Goal: Information Seeking & Learning: Compare options

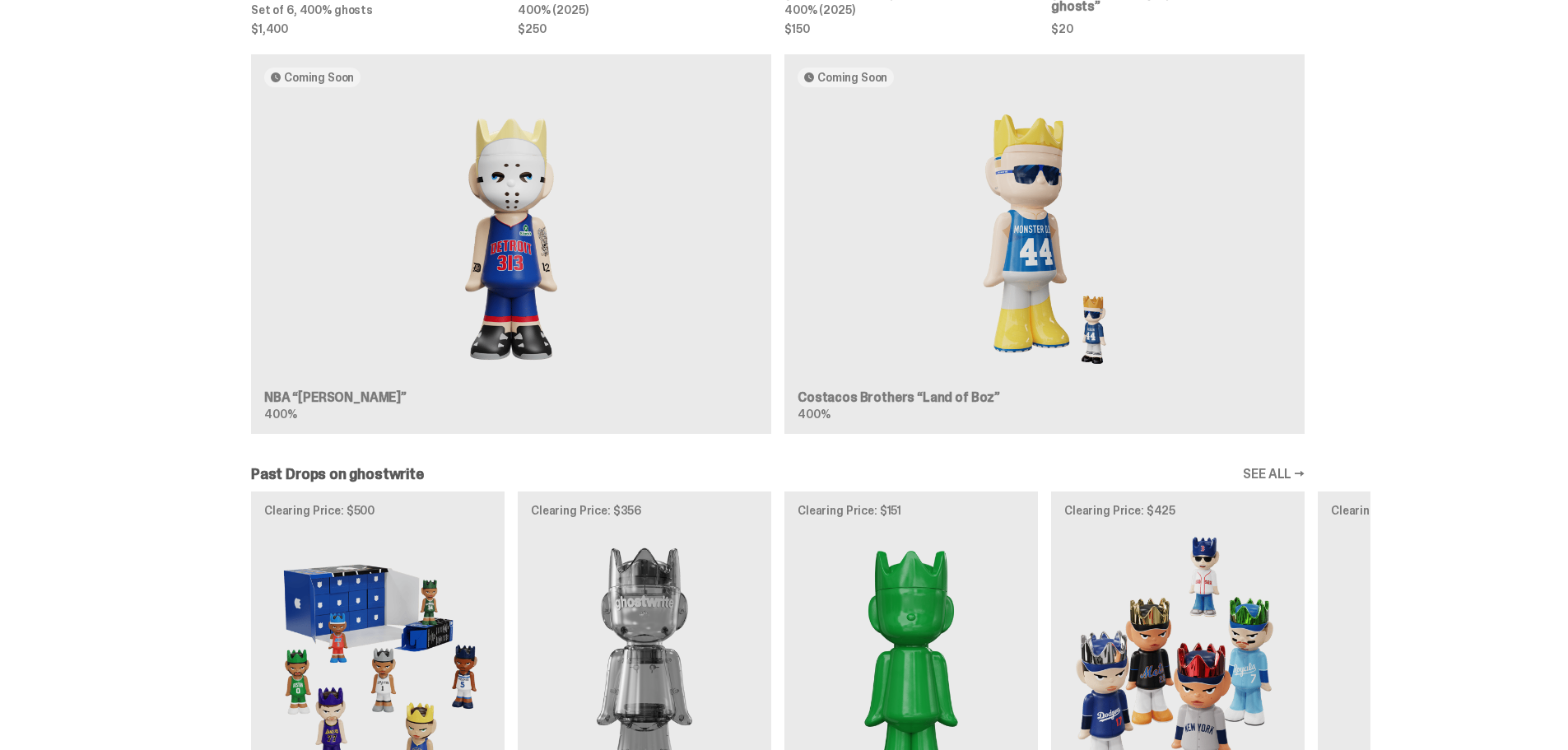
scroll to position [953, 0]
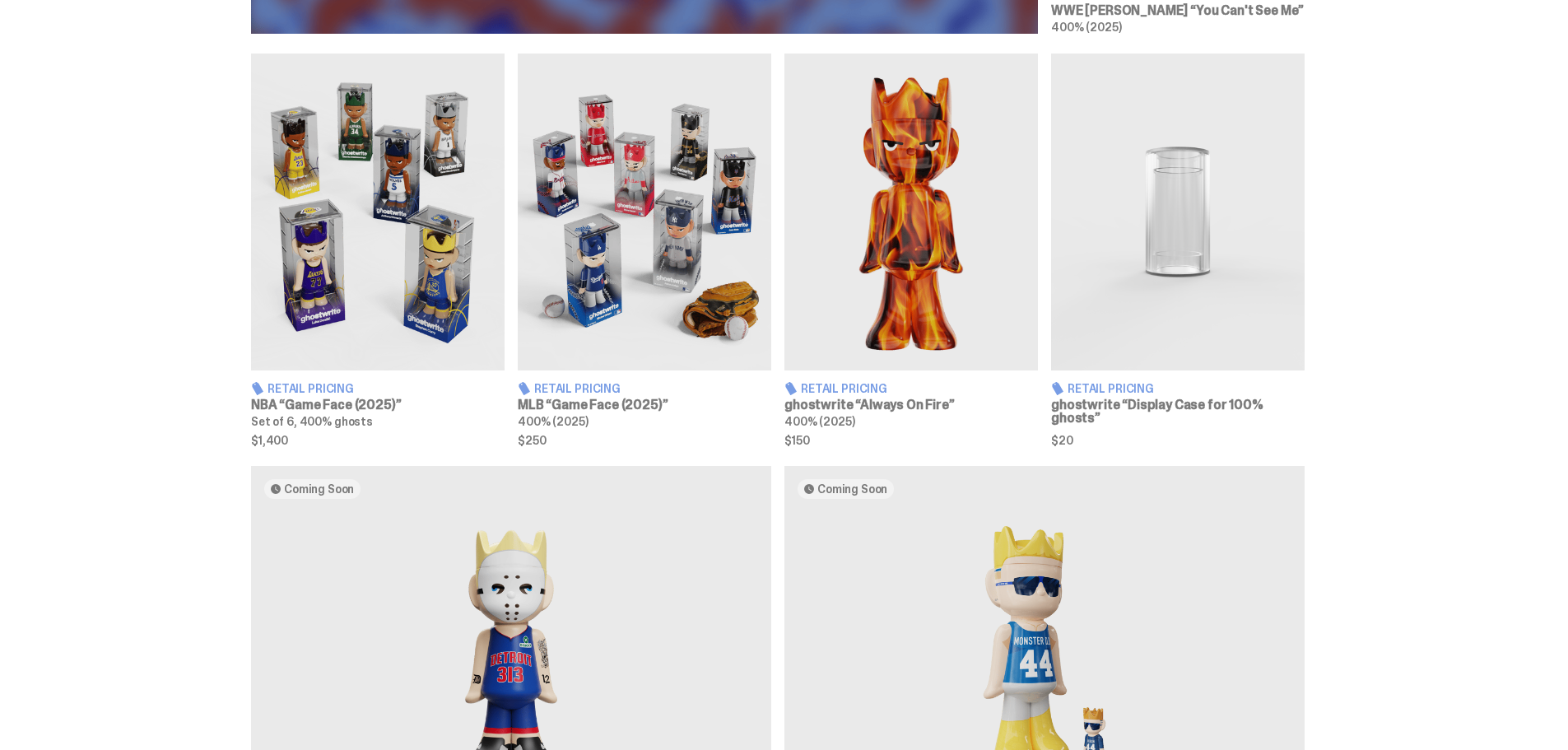
click at [368, 246] on img at bounding box center [378, 212] width 254 height 317
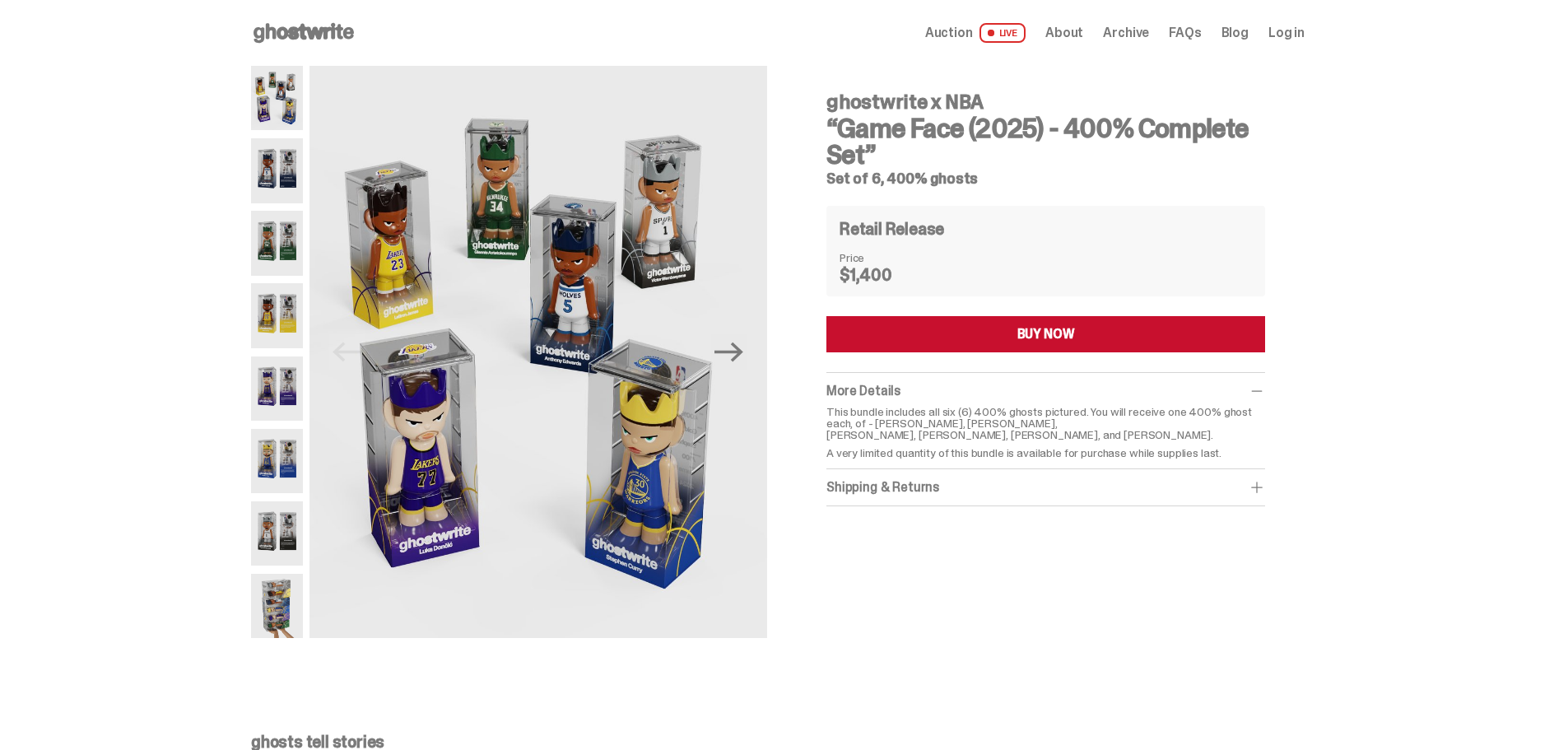
click at [303, 256] on img at bounding box center [277, 243] width 52 height 65
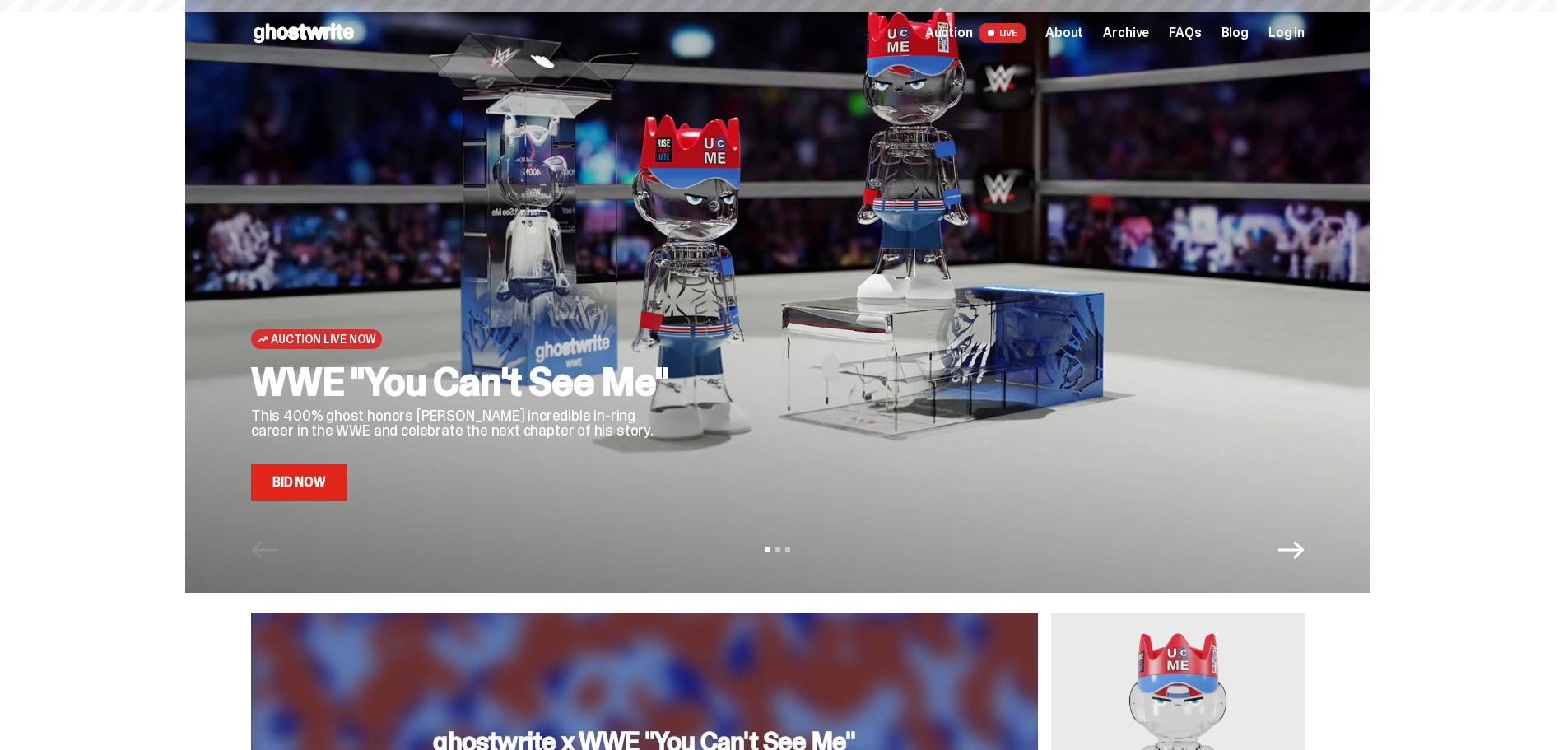
scroll to position [953, 0]
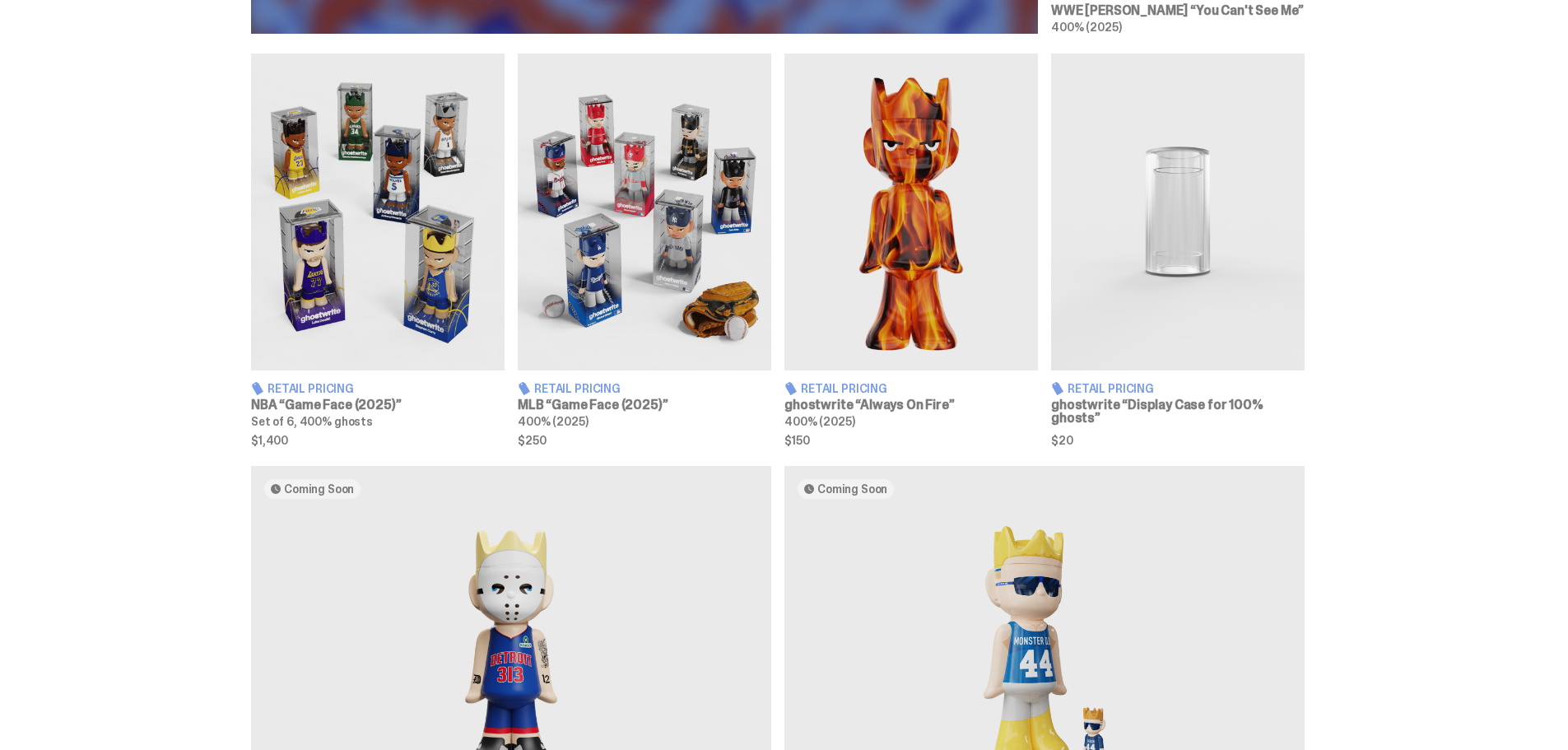
click at [718, 249] on img at bounding box center [645, 212] width 254 height 317
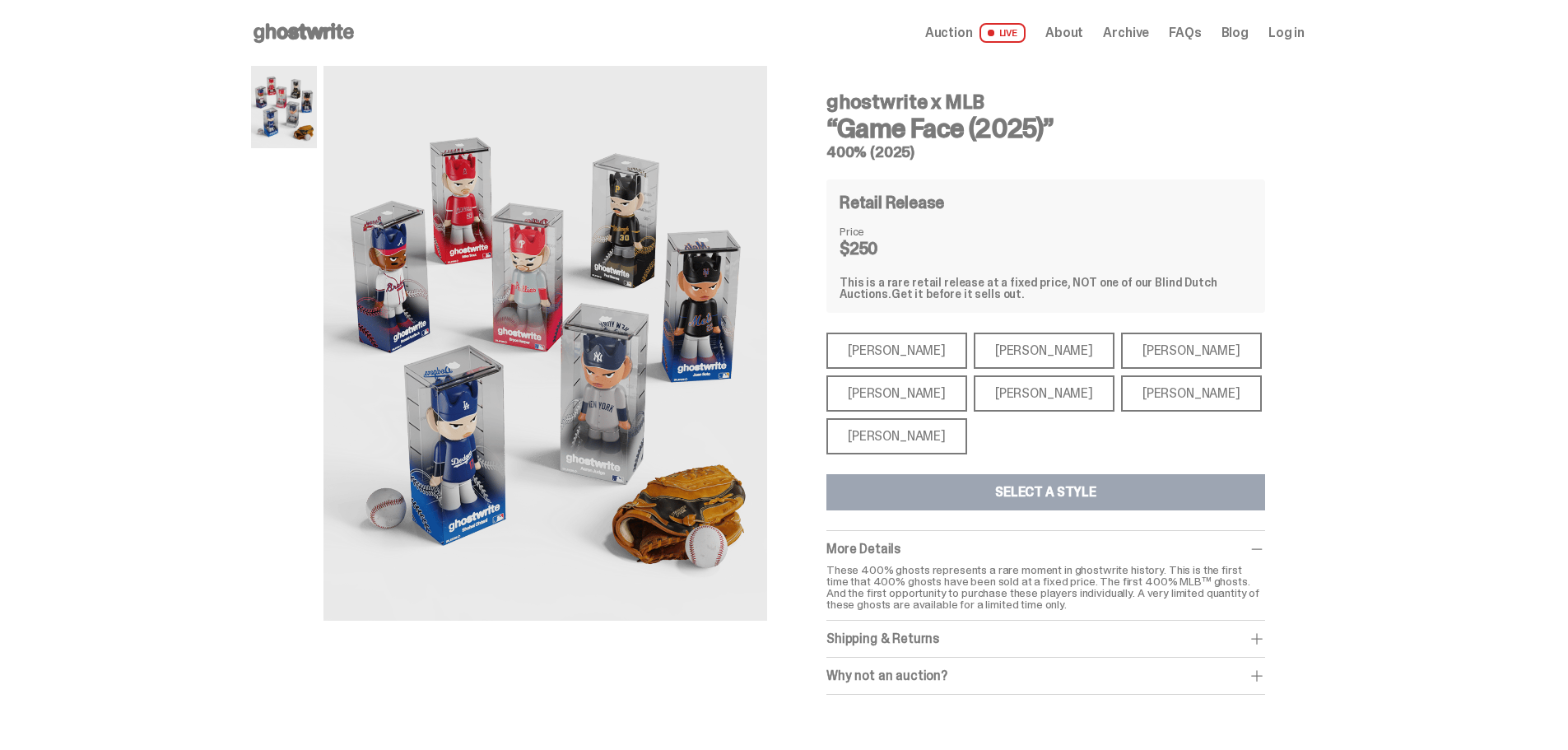
drag, startPoint x: 889, startPoint y: 354, endPoint x: 914, endPoint y: 365, distance: 27.3
click at [892, 354] on div "[PERSON_NAME]" at bounding box center [897, 350] width 140 height 36
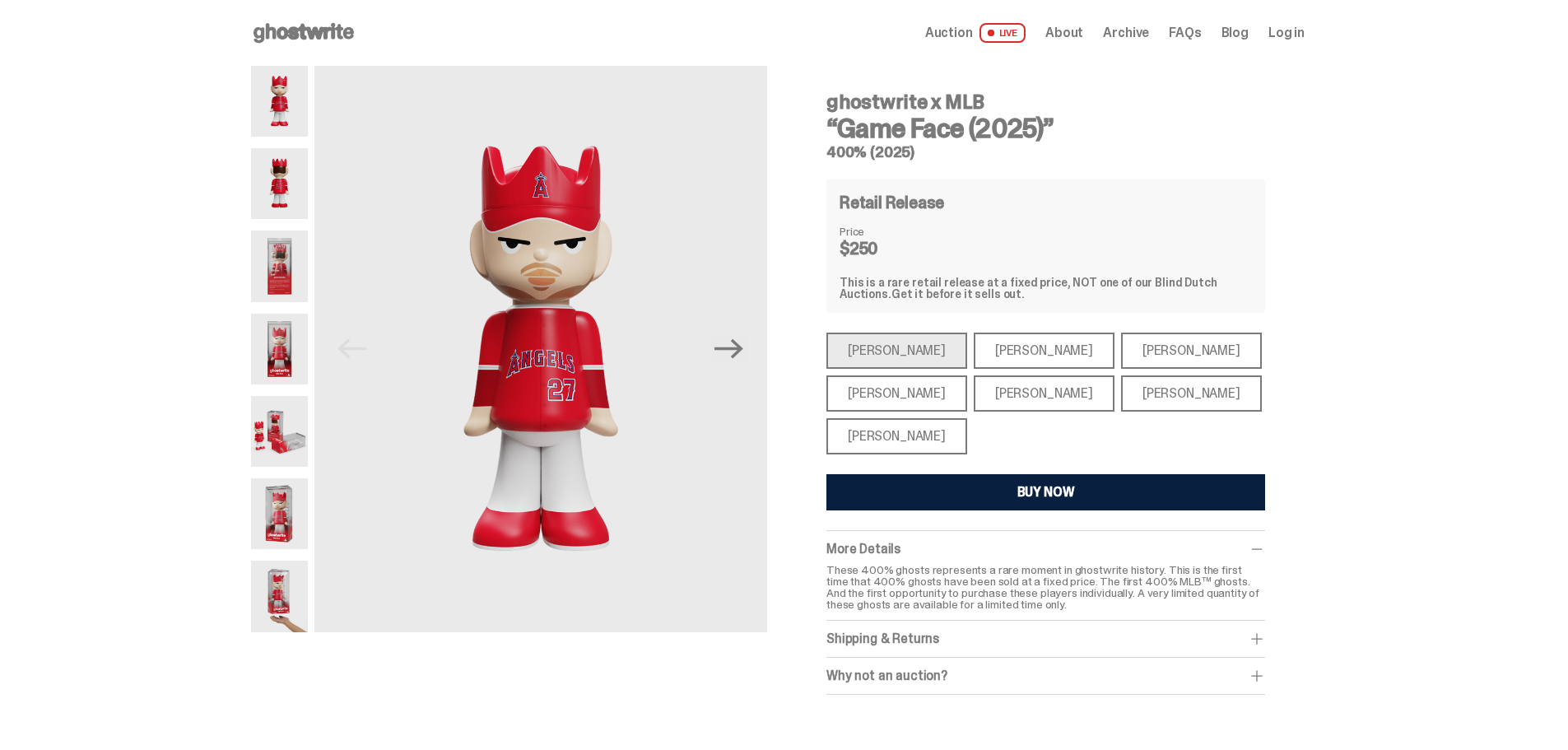
click at [982, 350] on div "[PERSON_NAME]" at bounding box center [1044, 350] width 140 height 36
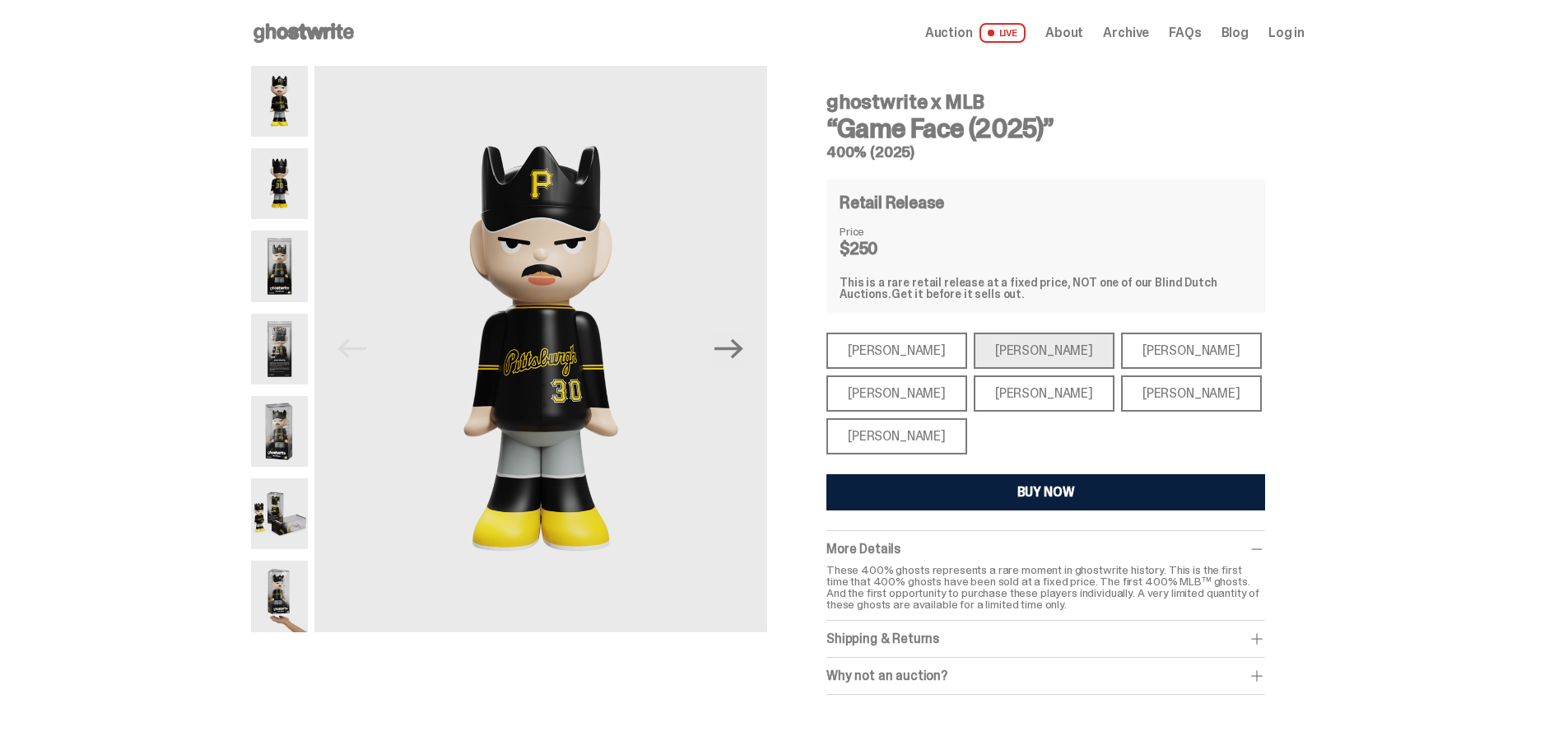
click at [1121, 348] on div "[PERSON_NAME]" at bounding box center [1191, 350] width 140 height 36
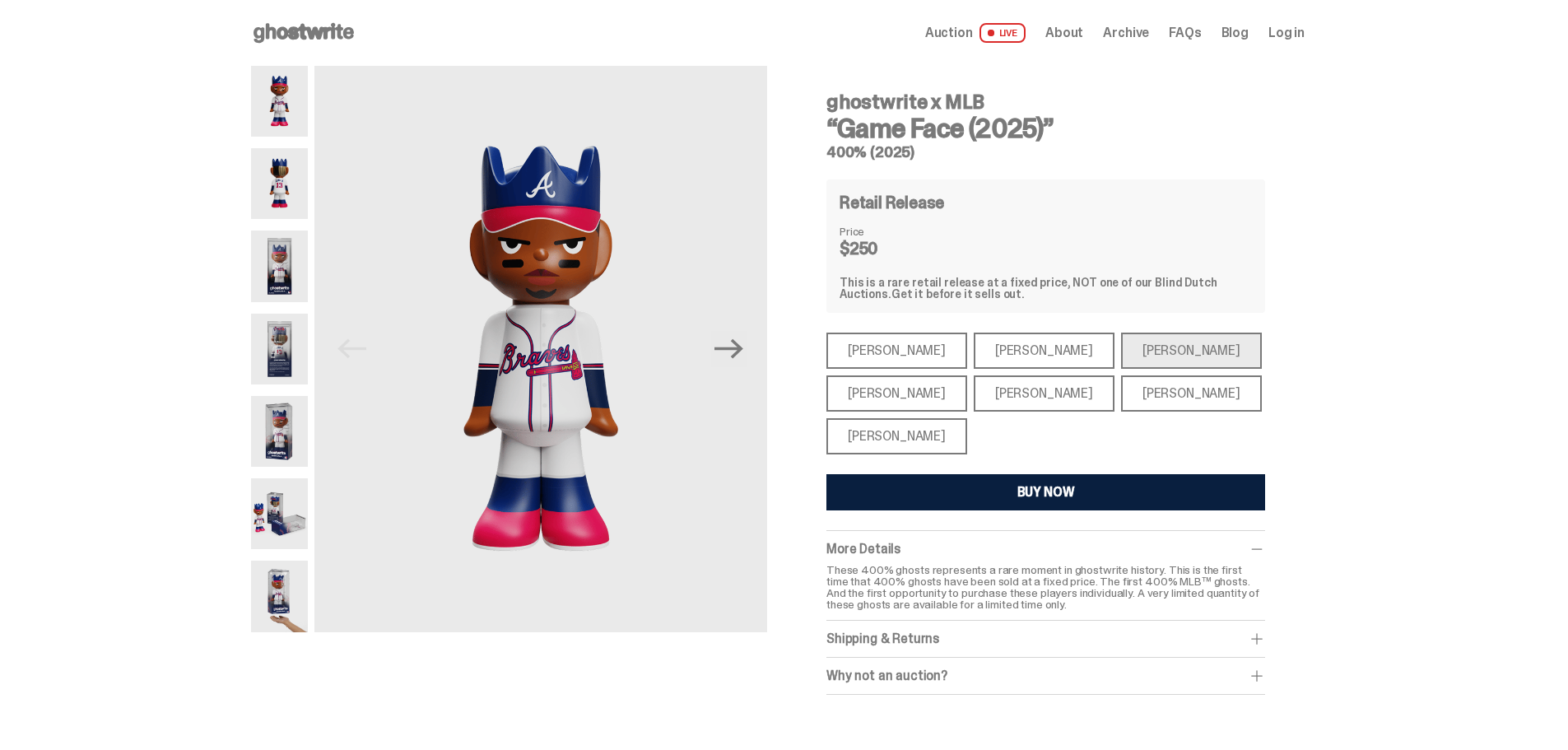
click at [895, 391] on div "[PERSON_NAME]" at bounding box center [897, 393] width 140 height 36
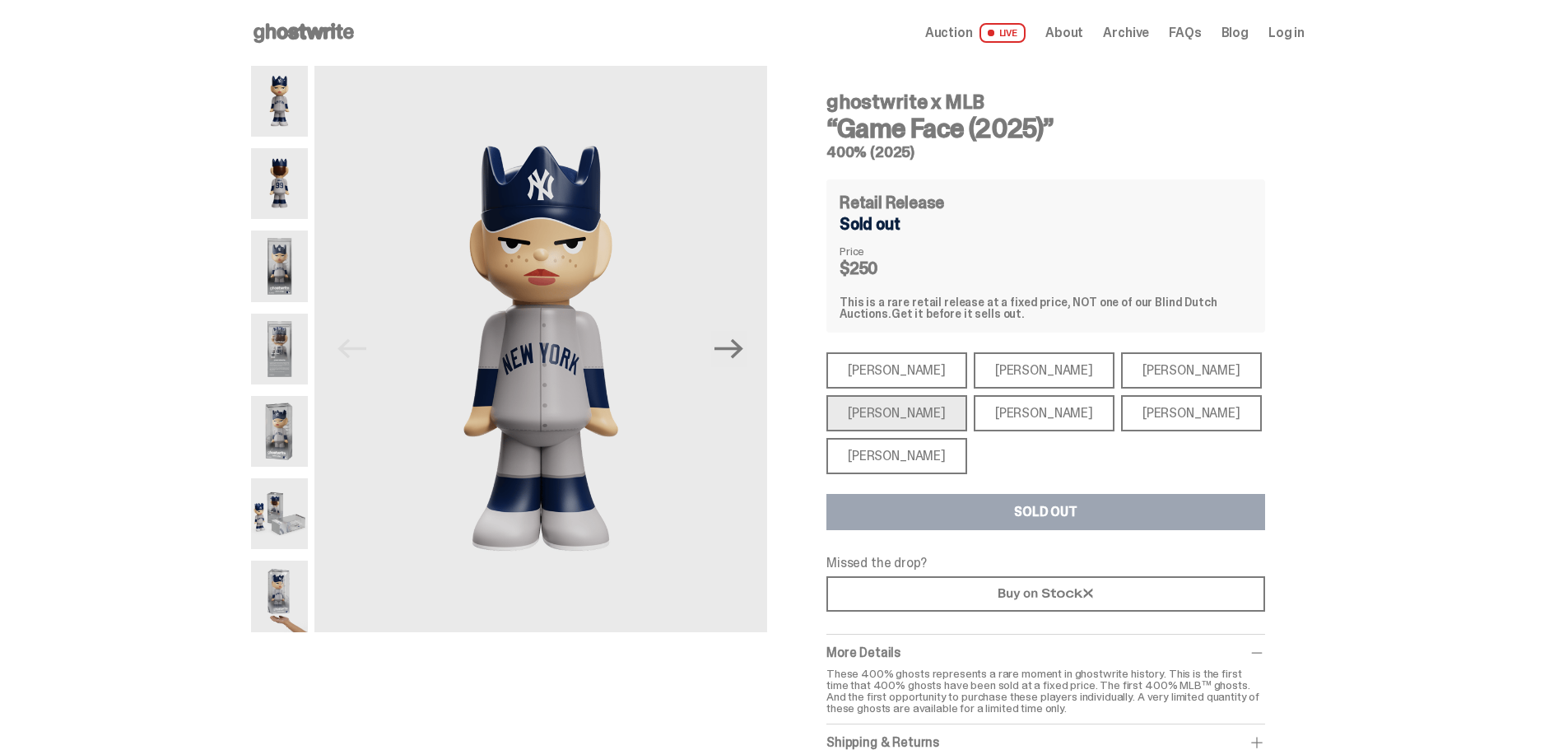
drag, startPoint x: 997, startPoint y: 406, endPoint x: 1006, endPoint y: 410, distance: 9.8
click at [997, 406] on div "[PERSON_NAME]" at bounding box center [1044, 413] width 140 height 36
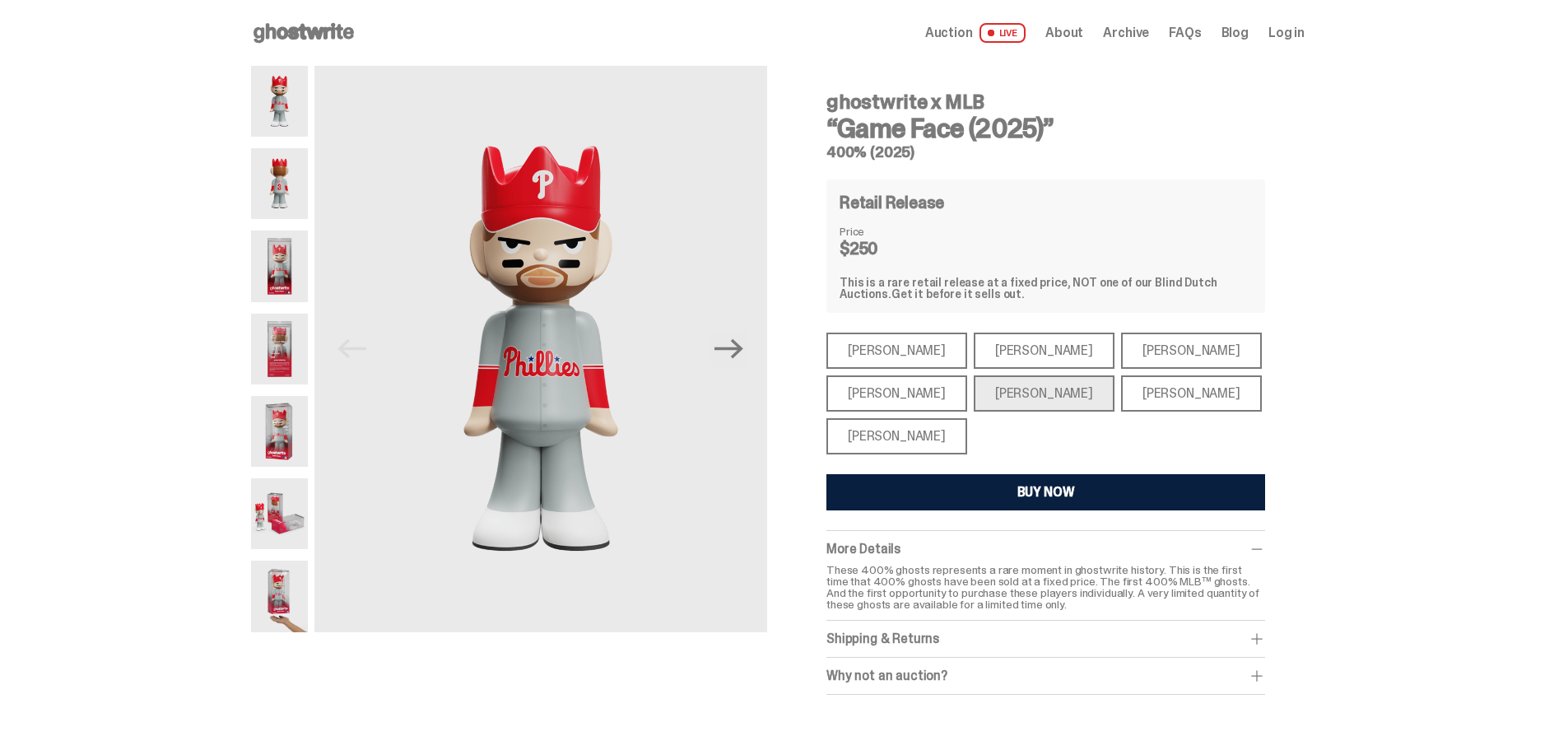
click at [1124, 391] on div "[PERSON_NAME]" at bounding box center [1191, 393] width 140 height 36
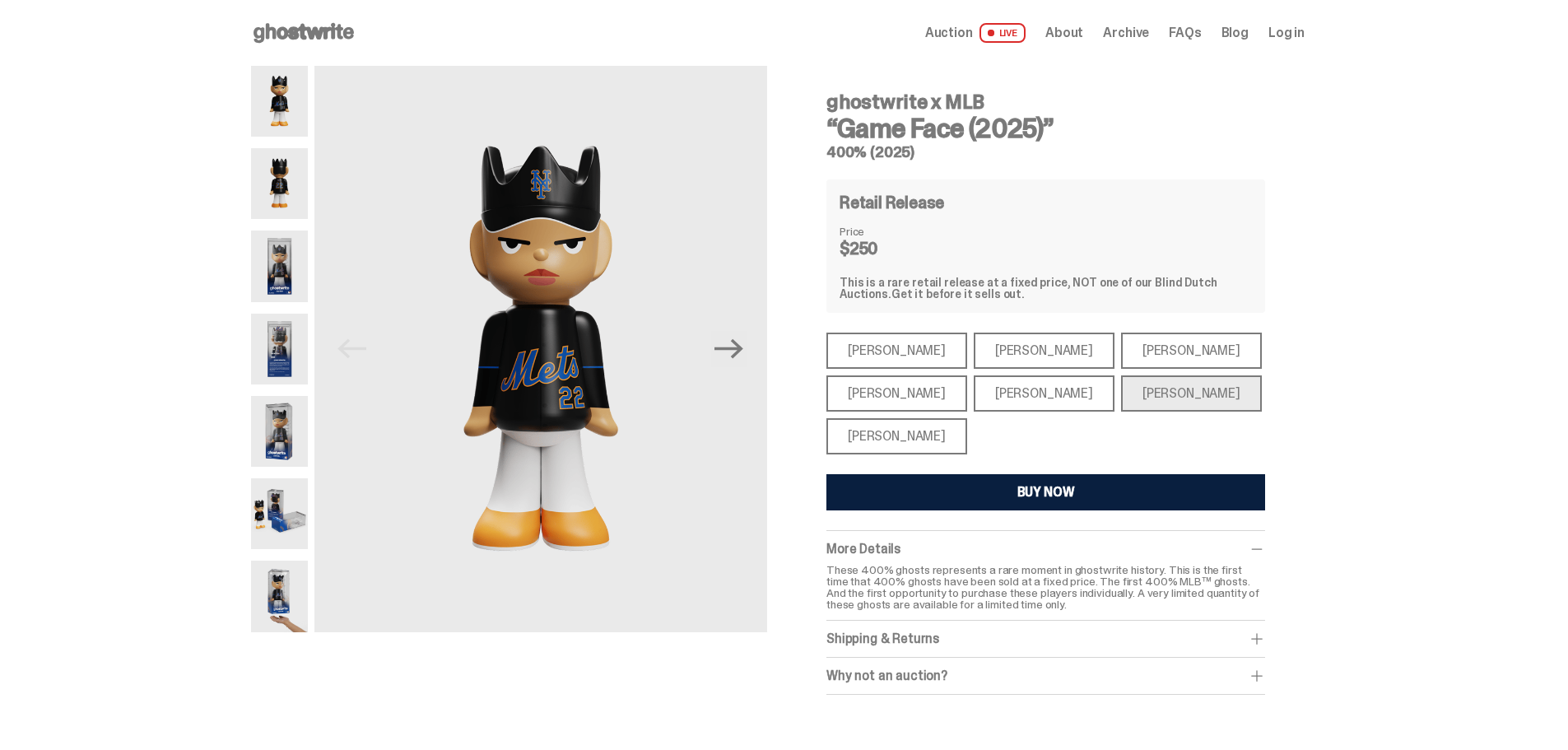
click at [920, 429] on div "[PERSON_NAME]" at bounding box center [897, 436] width 140 height 36
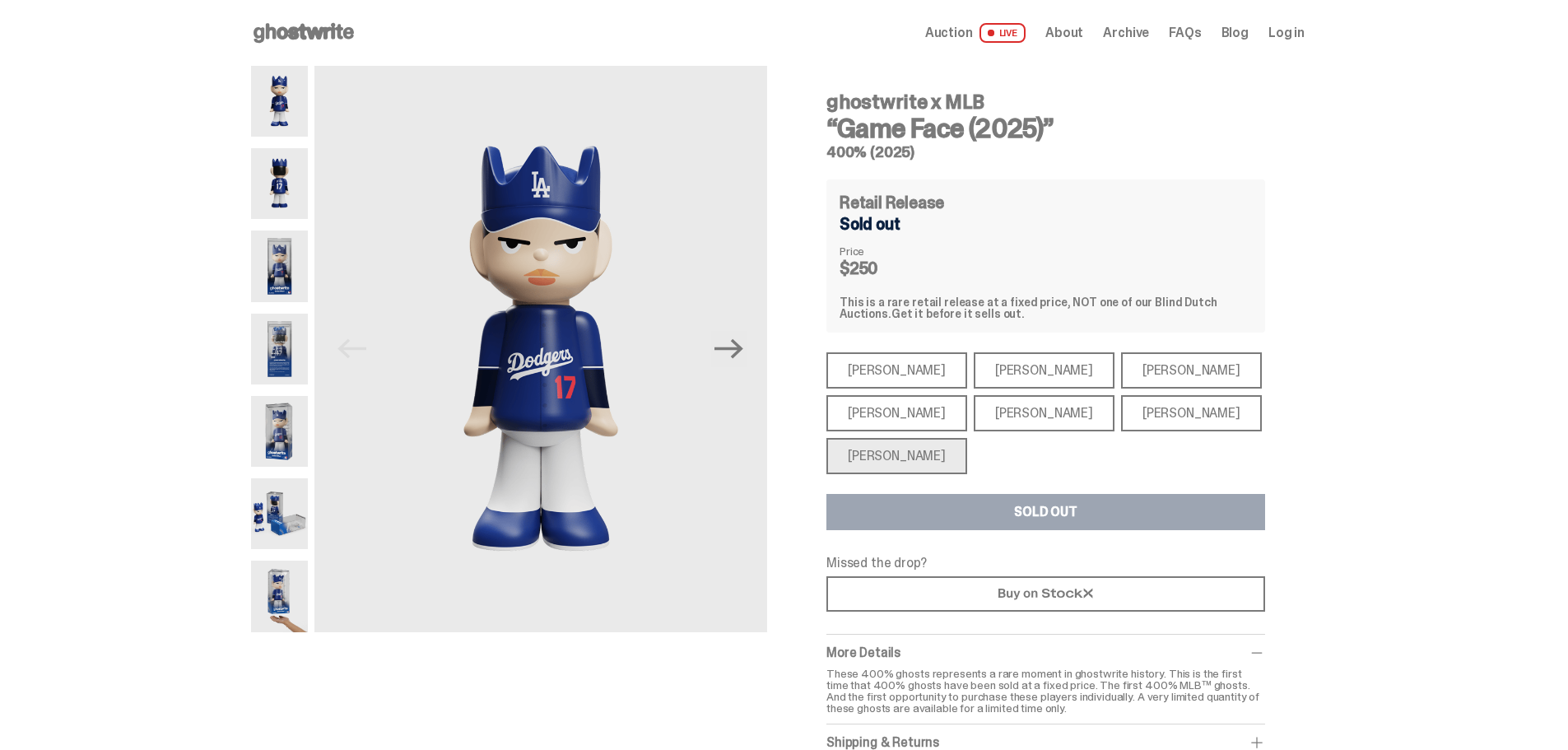
click at [903, 411] on div "[PERSON_NAME]" at bounding box center [897, 413] width 140 height 36
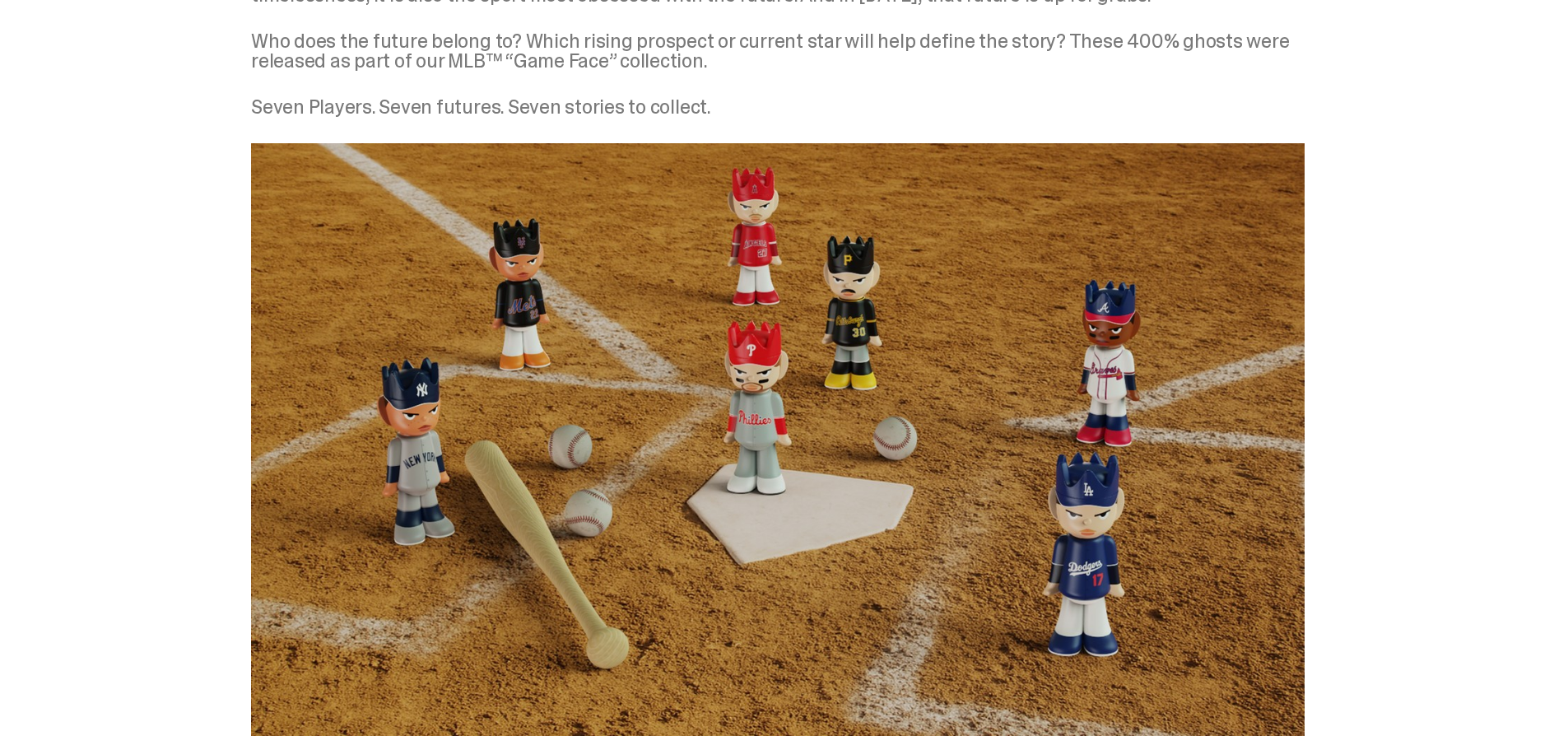
scroll to position [330, 0]
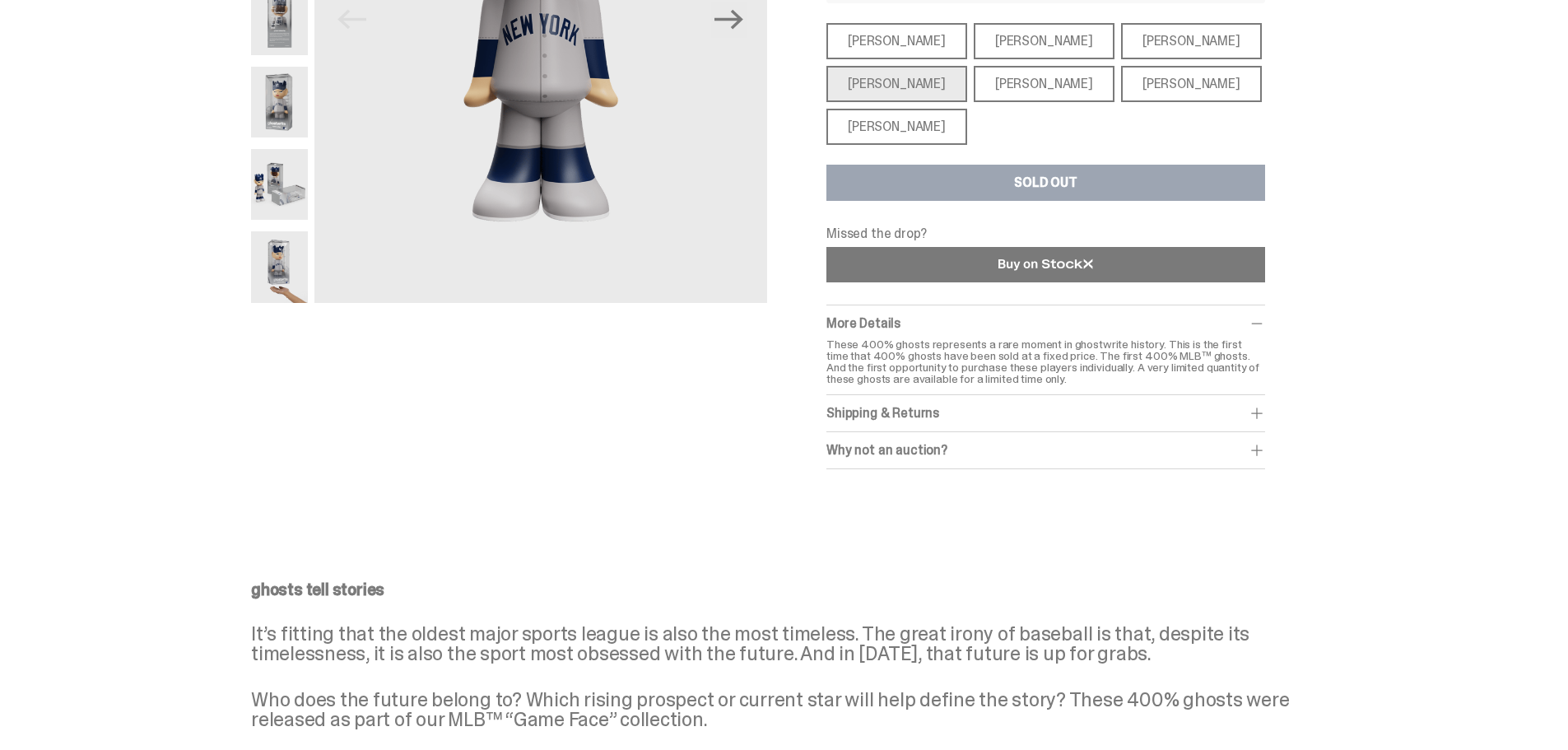
click at [959, 277] on link at bounding box center [1045, 264] width 439 height 35
